Goal: Download file/media

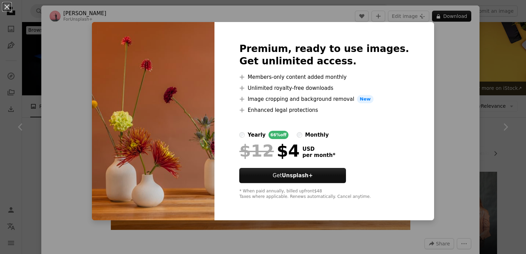
scroll to position [1652, 0]
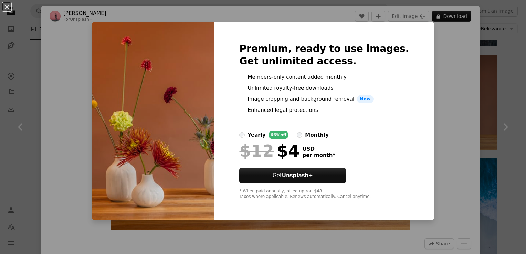
click at [434, 99] on div "An X shape Premium, ready to use images. Get unlimited access. A plus sign Memb…" at bounding box center [263, 127] width 526 height 254
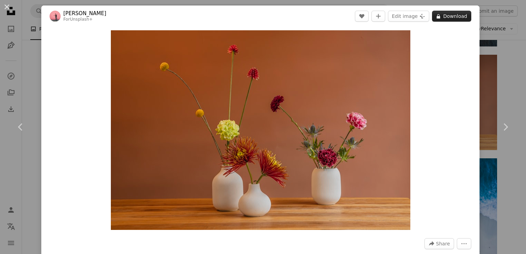
click at [451, 20] on button "A lock Download" at bounding box center [451, 16] width 39 height 11
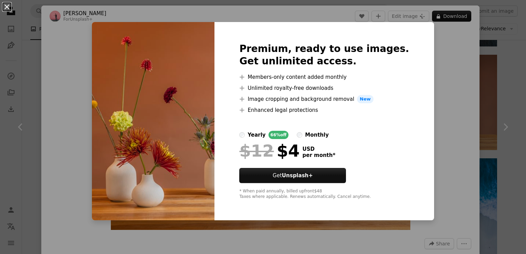
click at [11, 8] on button "An X shape" at bounding box center [7, 7] width 8 height 8
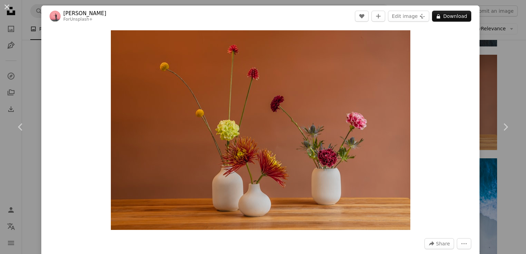
click at [508, 39] on div "An X shape Chevron left Chevron right [PERSON_NAME] For Unsplash+ A heart A plu…" at bounding box center [263, 127] width 526 height 254
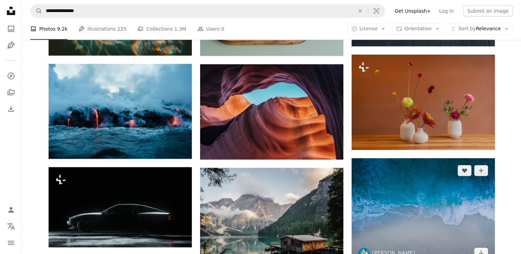
click at [438, 167] on img at bounding box center [422, 211] width 143 height 107
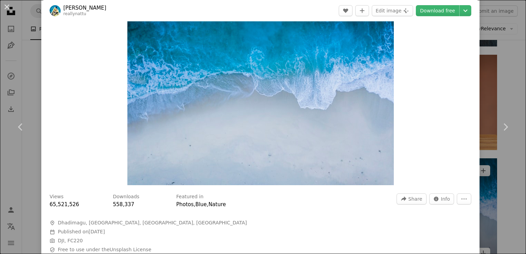
scroll to position [55, 0]
